Goal: Navigation & Orientation: Go to known website

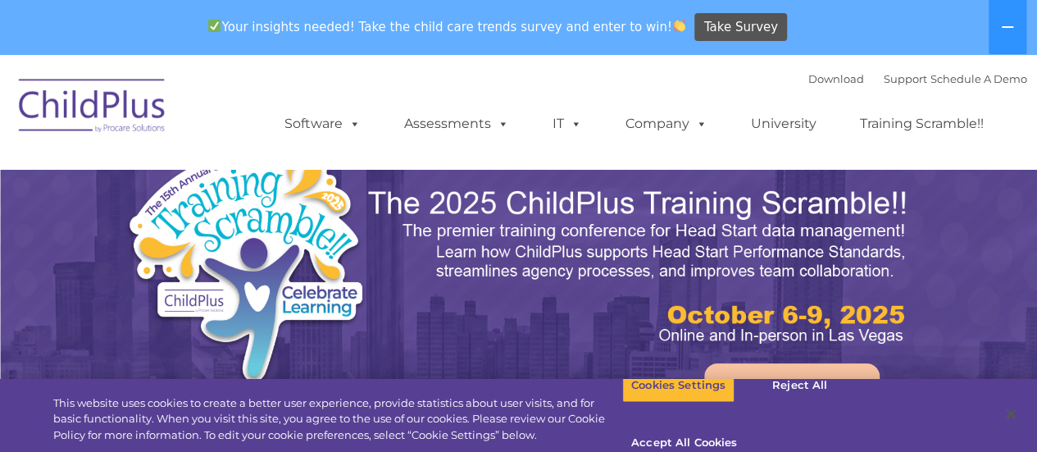
select select "MEDIUM"
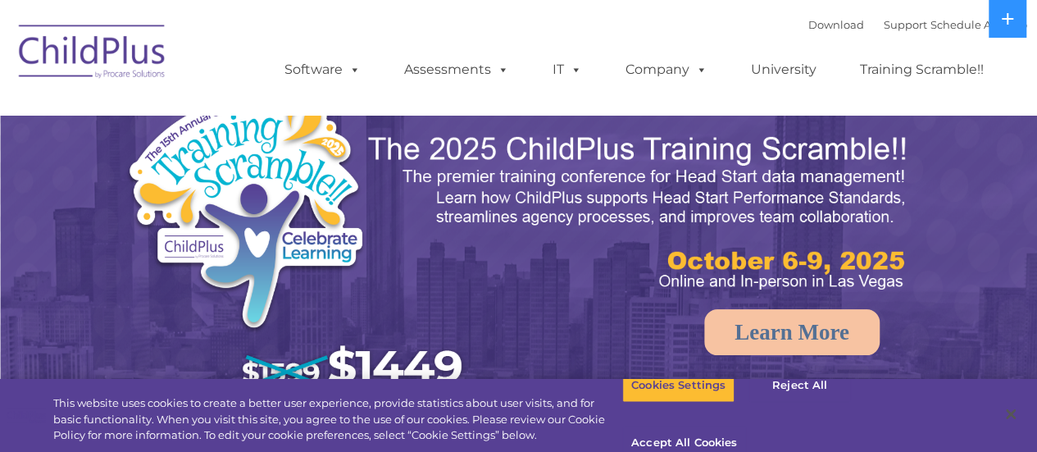
select select "MEDIUM"
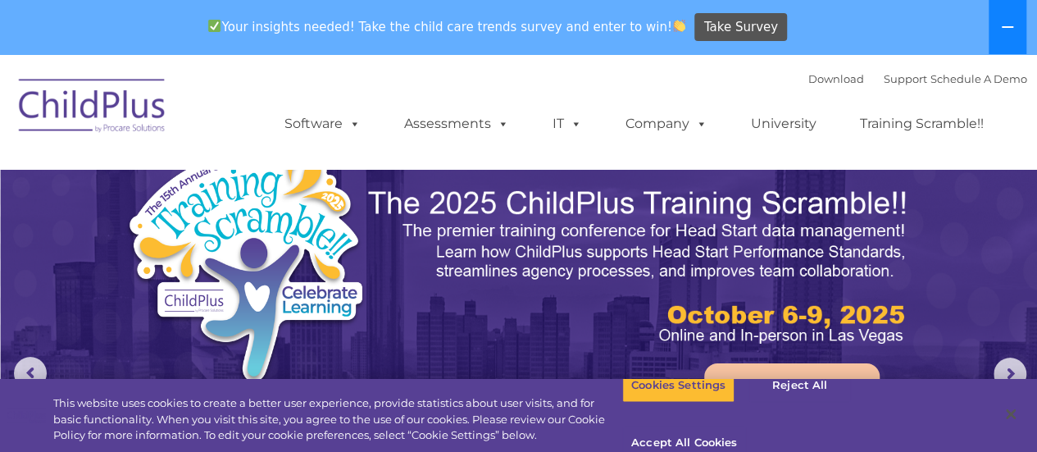
click at [1003, 25] on icon at bounding box center [1007, 26] width 13 height 13
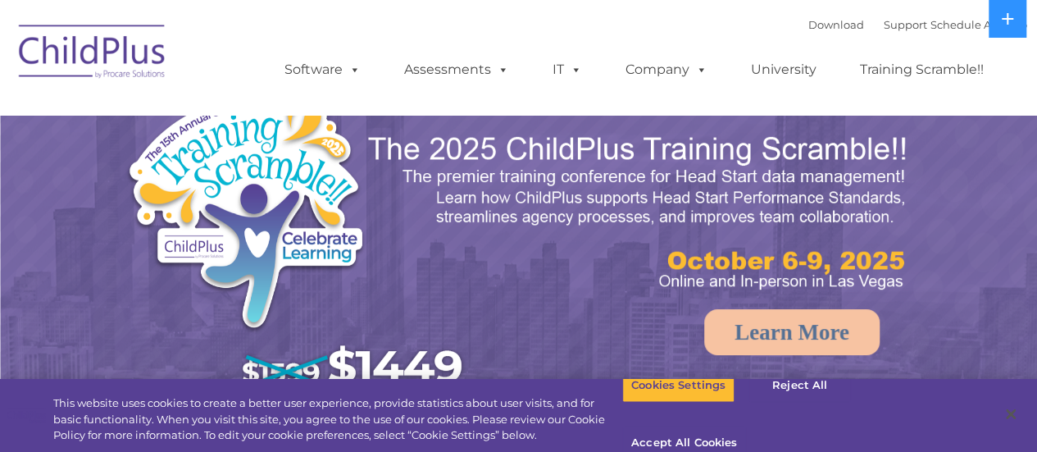
select select "MEDIUM"
